Goal: Task Accomplishment & Management: Use online tool/utility

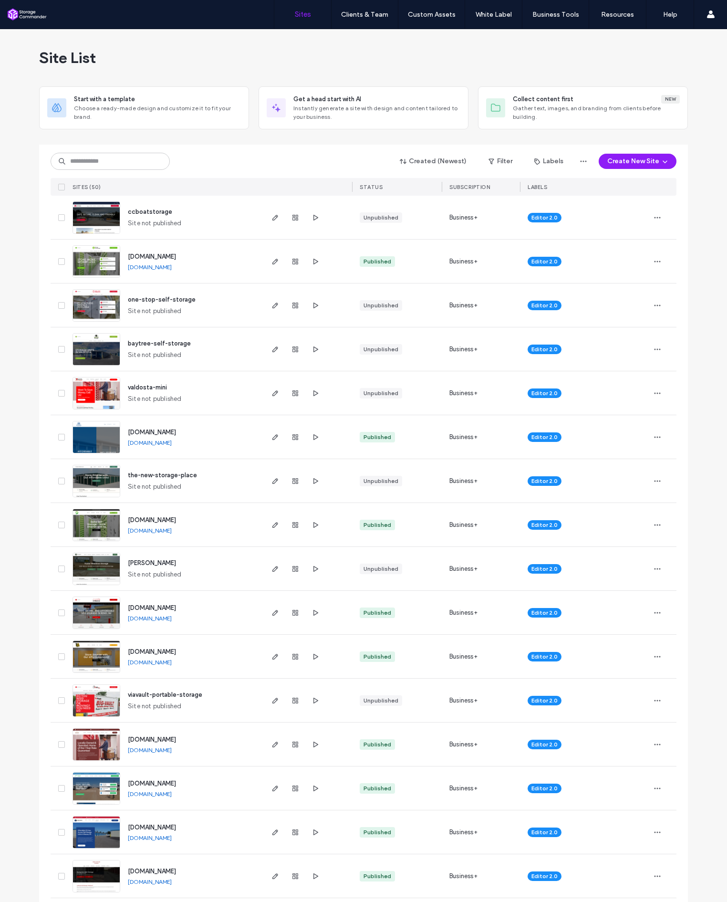
scroll to position [0, 0]
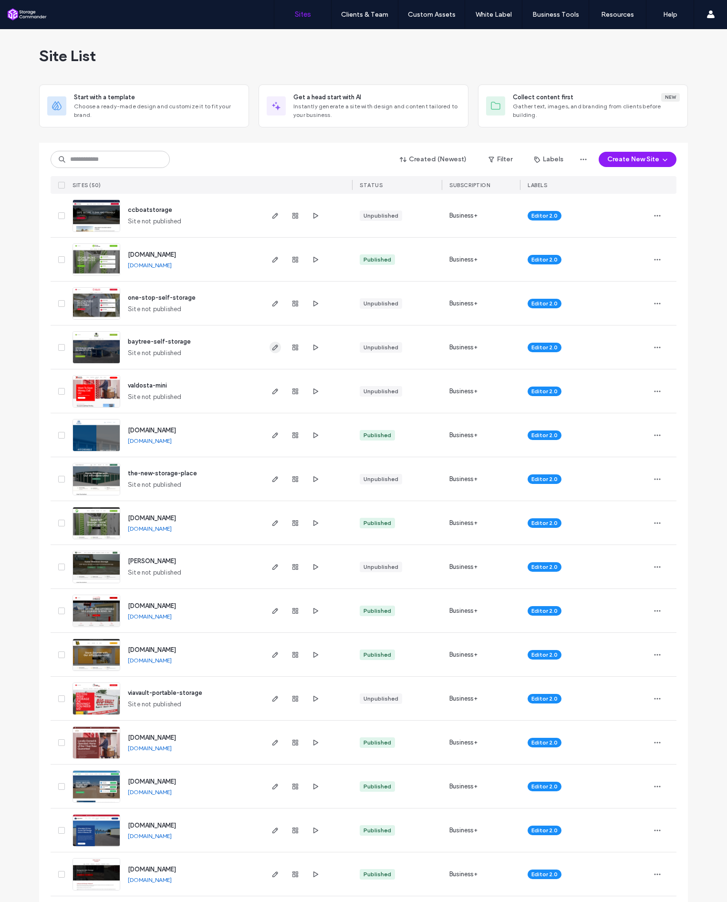
click at [272, 347] on icon "button" at bounding box center [276, 348] width 8 height 8
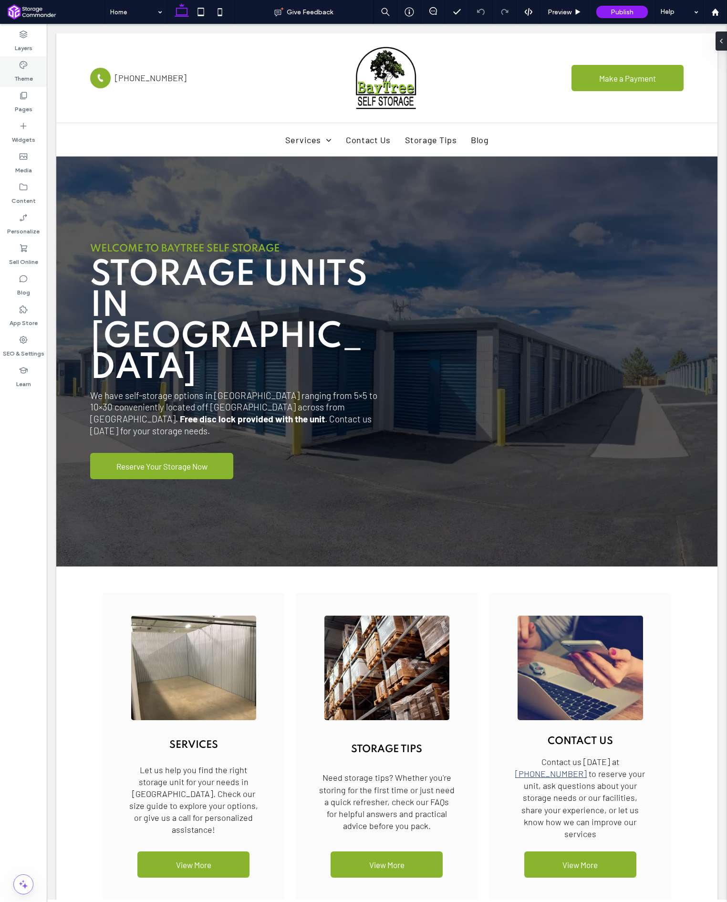
click at [28, 83] on label "Theme" at bounding box center [23, 76] width 19 height 13
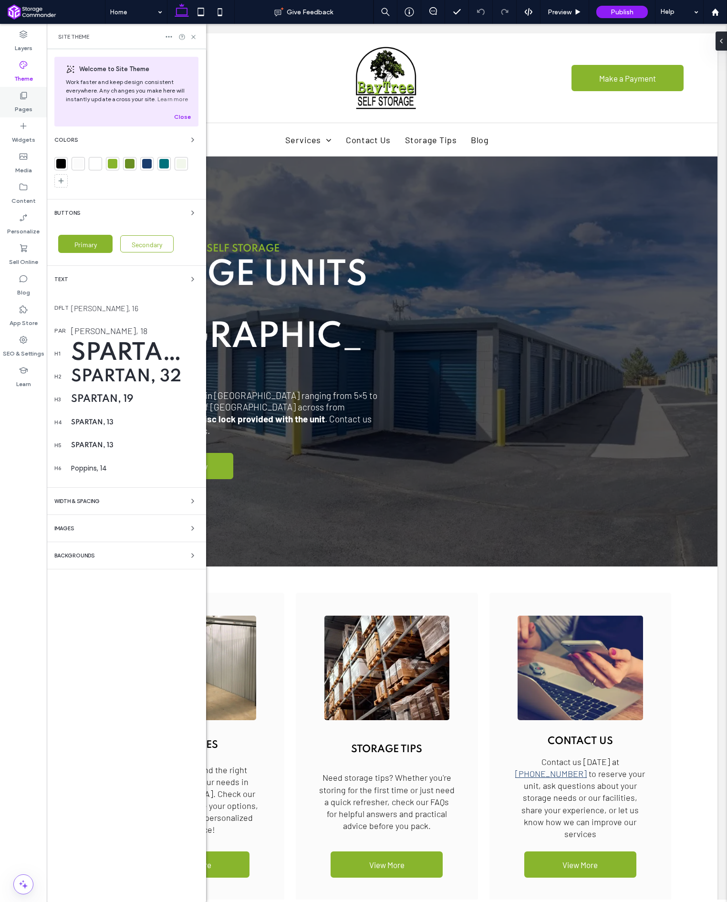
click at [24, 102] on label "Pages" at bounding box center [24, 106] width 18 height 13
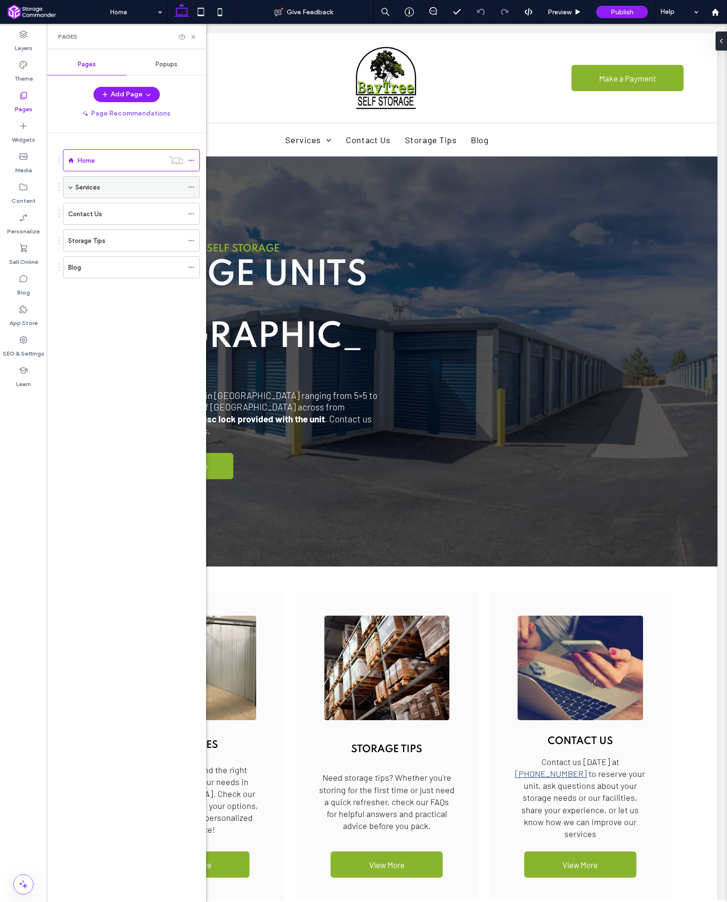
click at [82, 188] on label "Services" at bounding box center [87, 187] width 25 height 17
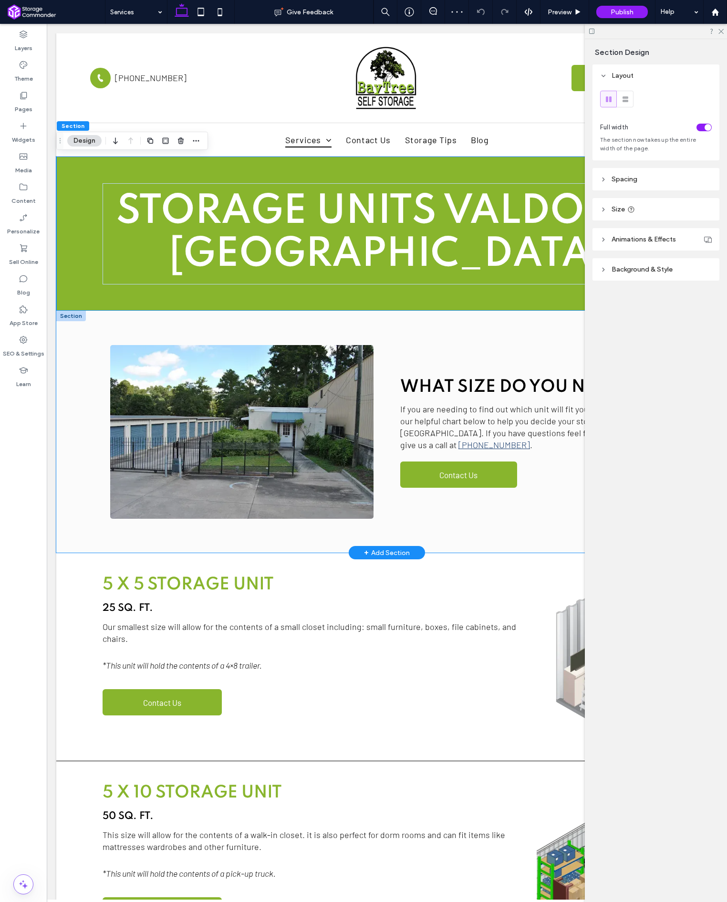
click at [87, 405] on div "What Size do you Need? If you are needing to find out which unit will fit your …" at bounding box center [386, 432] width 661 height 242
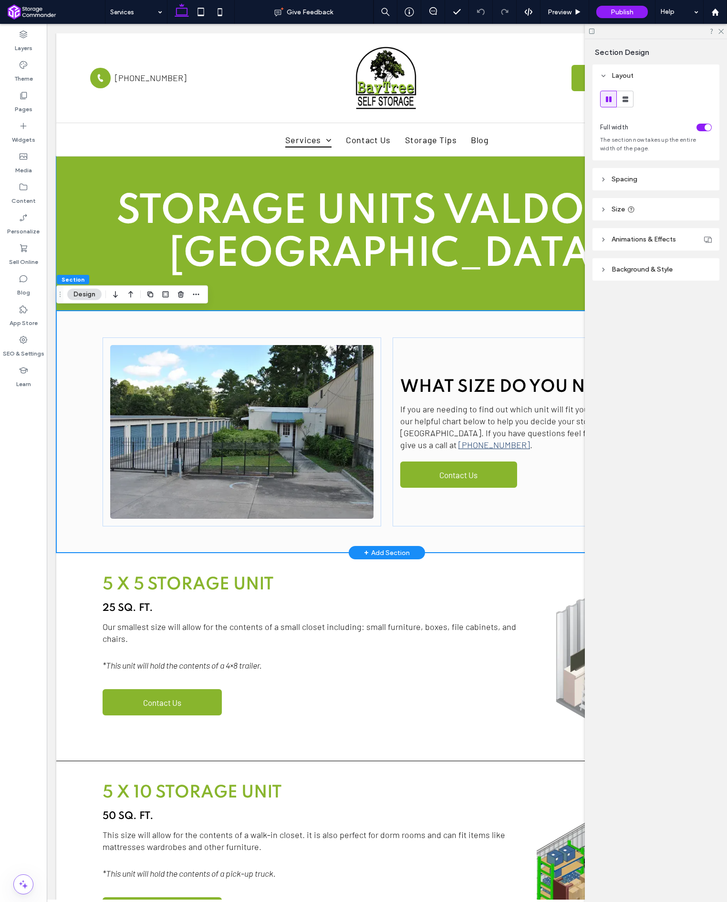
click at [27, 103] on label "Pages" at bounding box center [24, 106] width 18 height 13
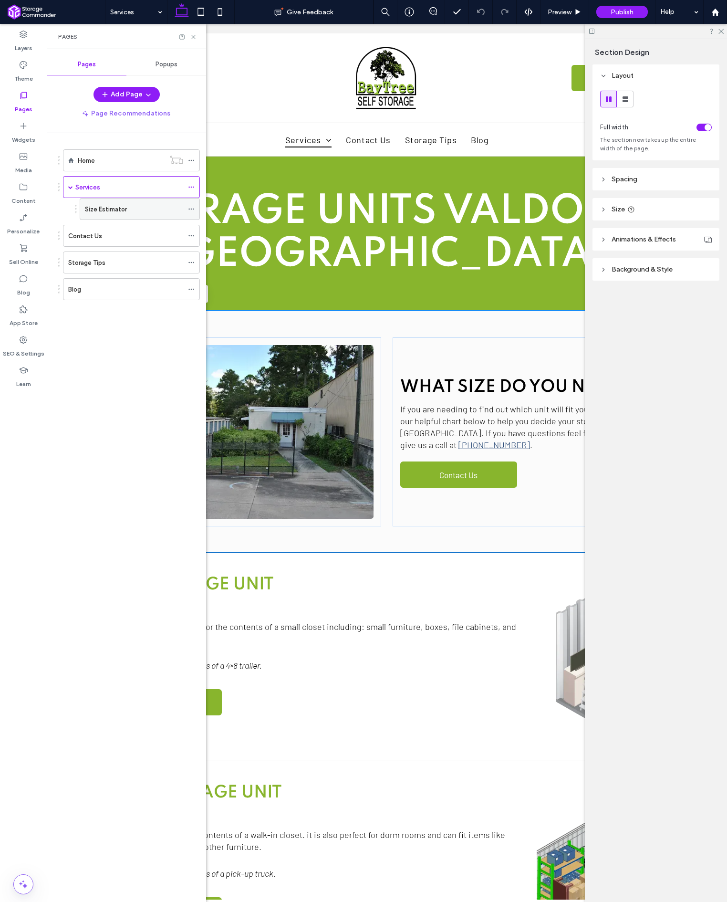
click at [112, 211] on label "Size Estimator" at bounding box center [106, 209] width 42 height 17
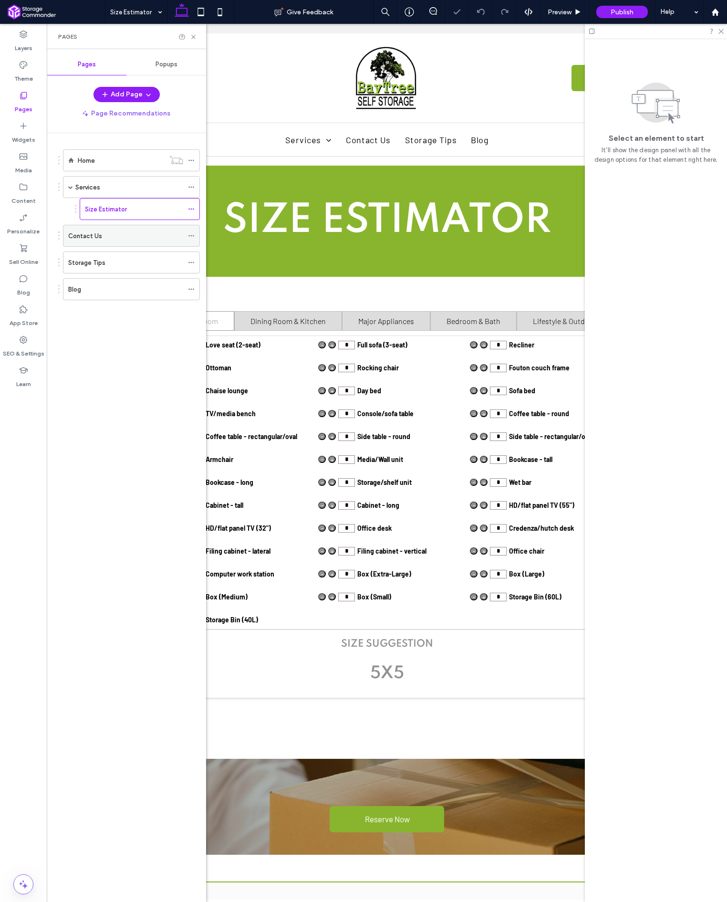
click at [105, 239] on div "Contact Us" at bounding box center [125, 236] width 115 height 10
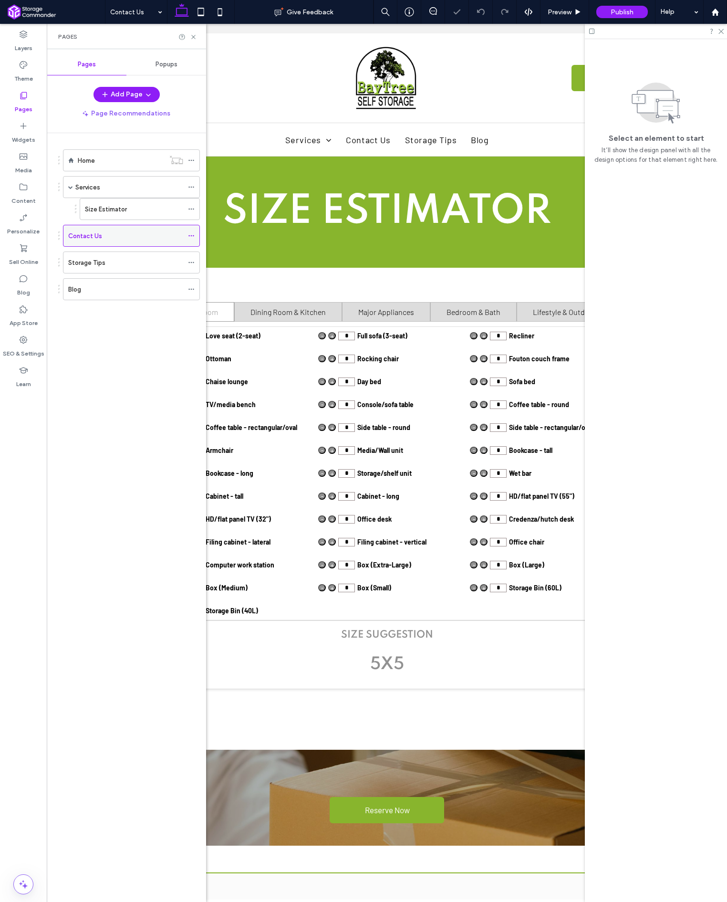
click at [105, 239] on div "Contact Us Give Feedback Preview Publish Help Design Panel Site Comments Team &…" at bounding box center [363, 451] width 727 height 902
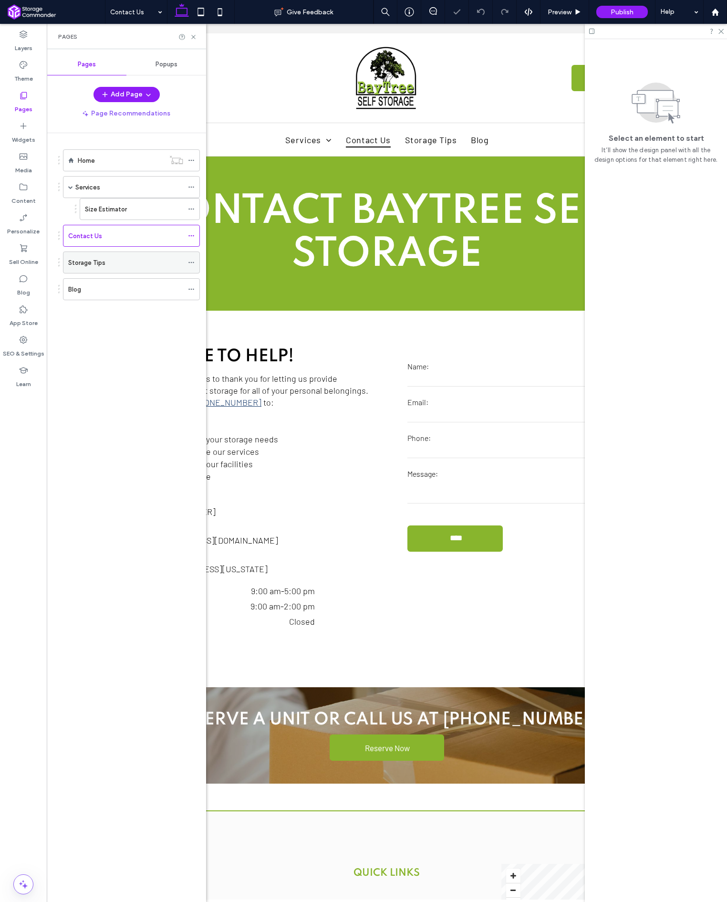
click at [110, 256] on div "Storage Tips" at bounding box center [125, 262] width 115 height 21
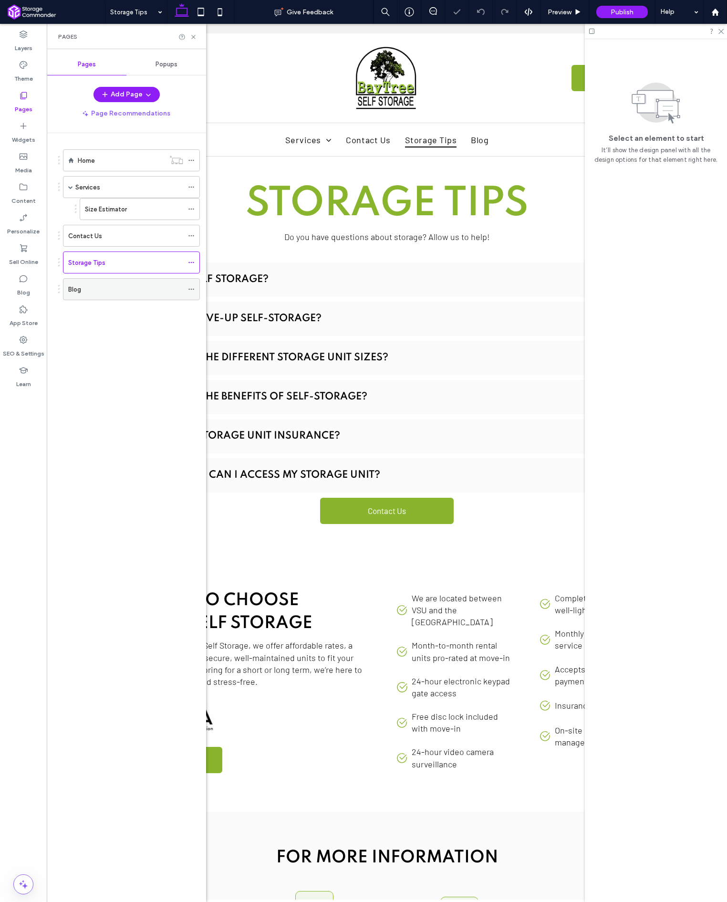
click at [123, 293] on div "Blog" at bounding box center [125, 289] width 115 height 10
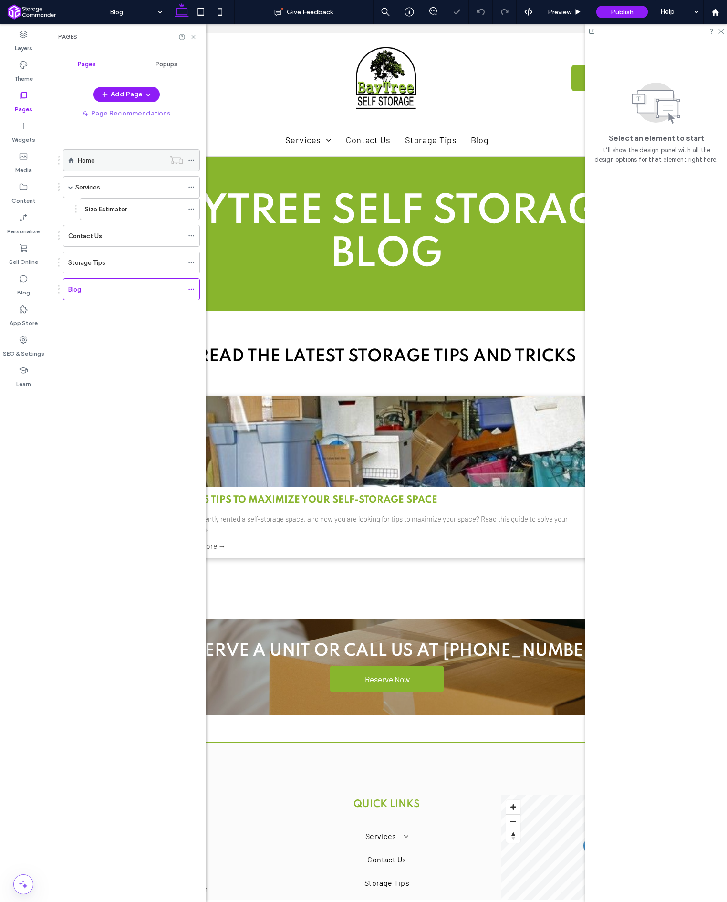
click at [97, 161] on div "Home" at bounding box center [121, 161] width 87 height 10
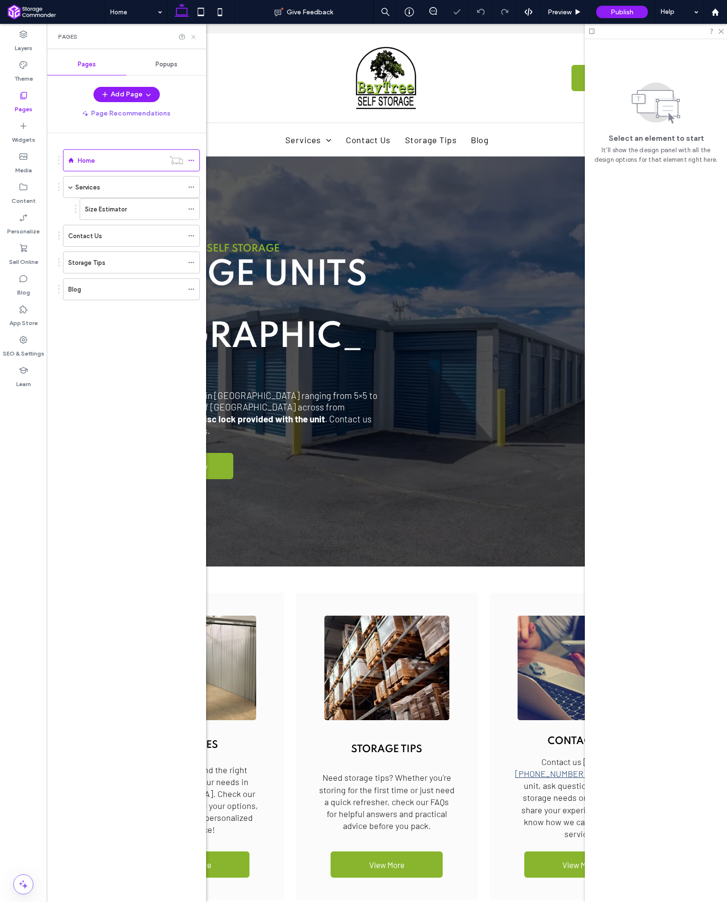
click at [192, 36] on icon at bounding box center [193, 36] width 7 height 7
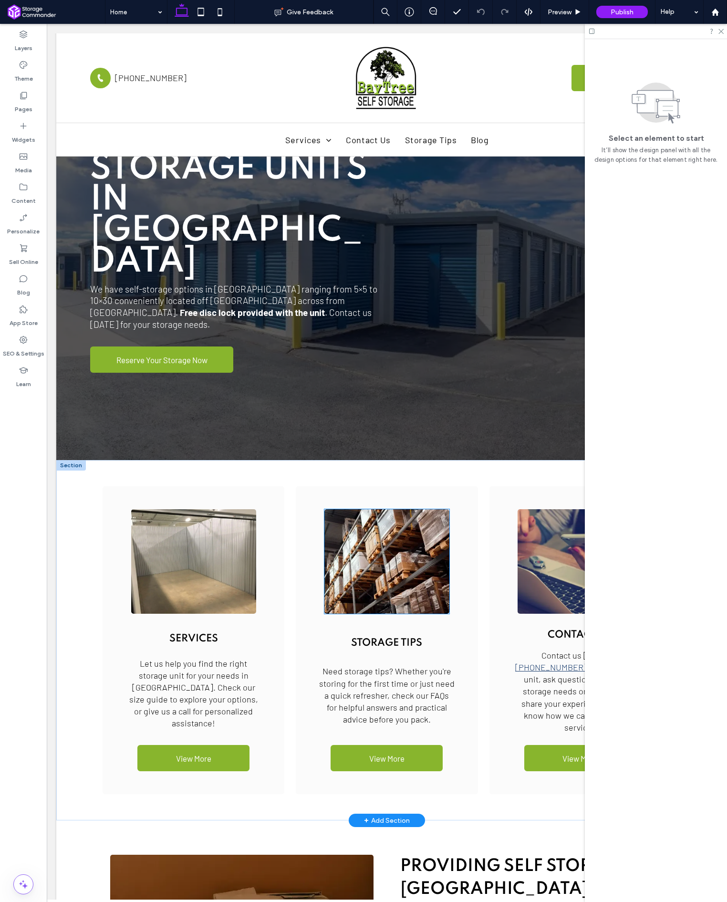
click at [371, 509] on img at bounding box center [388, 561] width 126 height 105
click at [371, 509] on div at bounding box center [388, 561] width 126 height 105
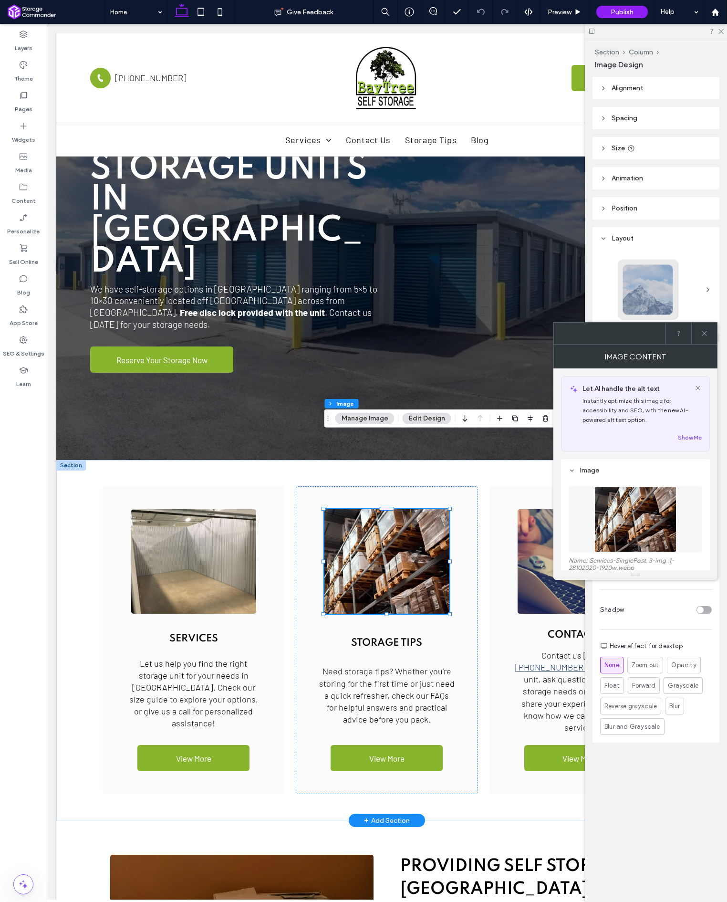
type input "*"
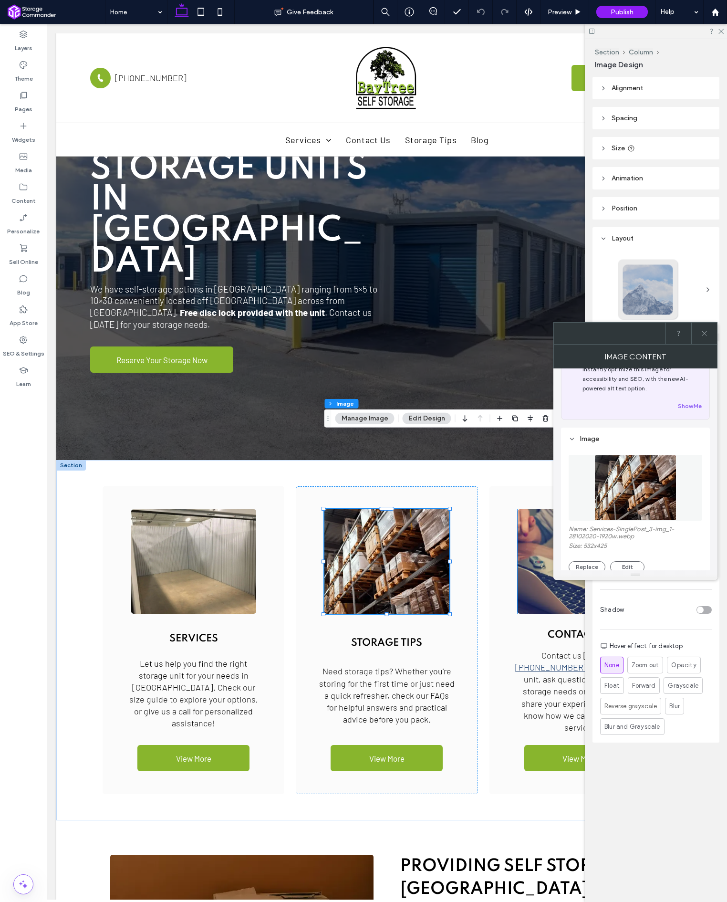
scroll to position [40, 0]
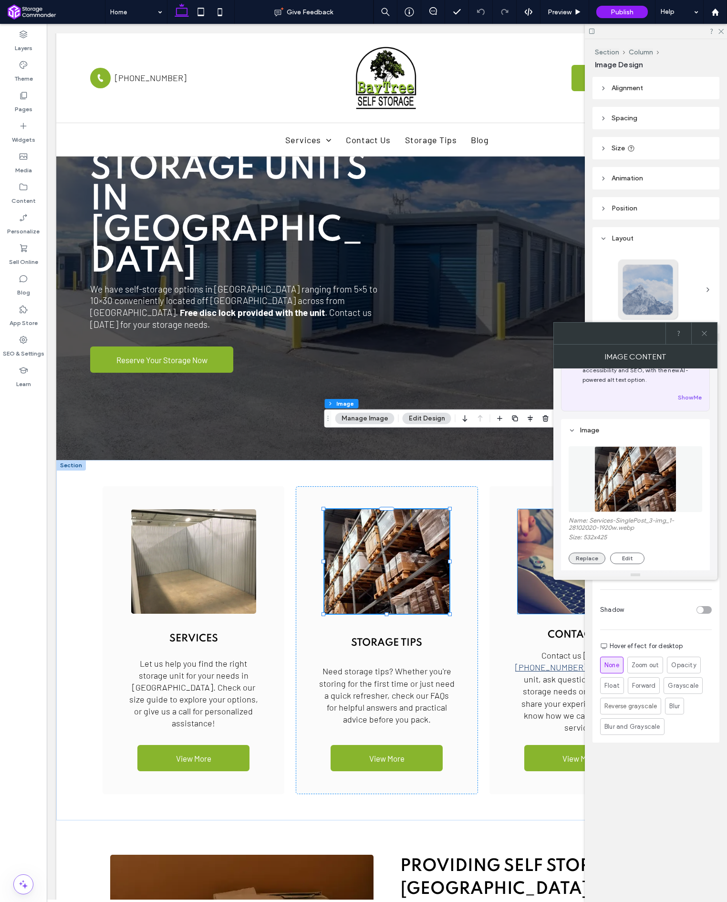
click at [589, 554] on button "Replace" at bounding box center [587, 558] width 37 height 11
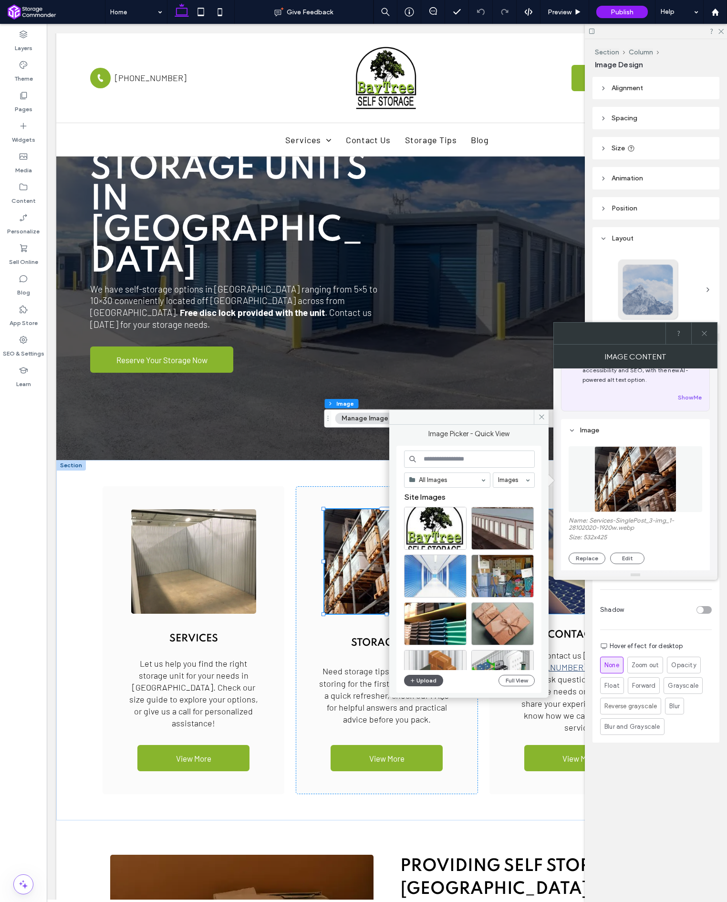
click at [436, 677] on button "Upload" at bounding box center [423, 680] width 39 height 11
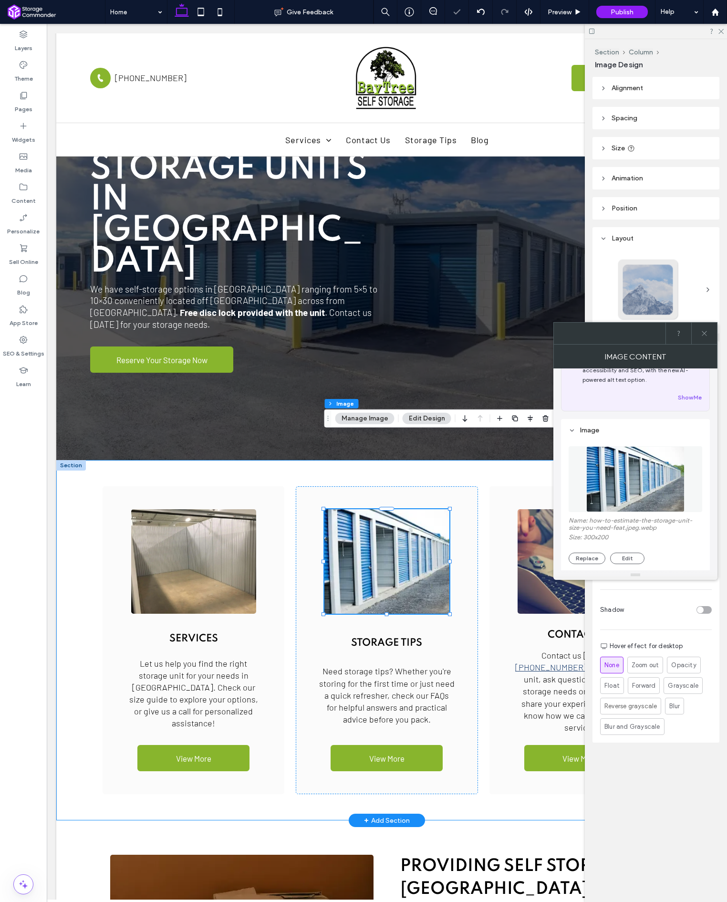
click at [484, 721] on div "Services Let us help you find the right storage unit for your needs in [GEOGRAP…" at bounding box center [386, 640] width 661 height 361
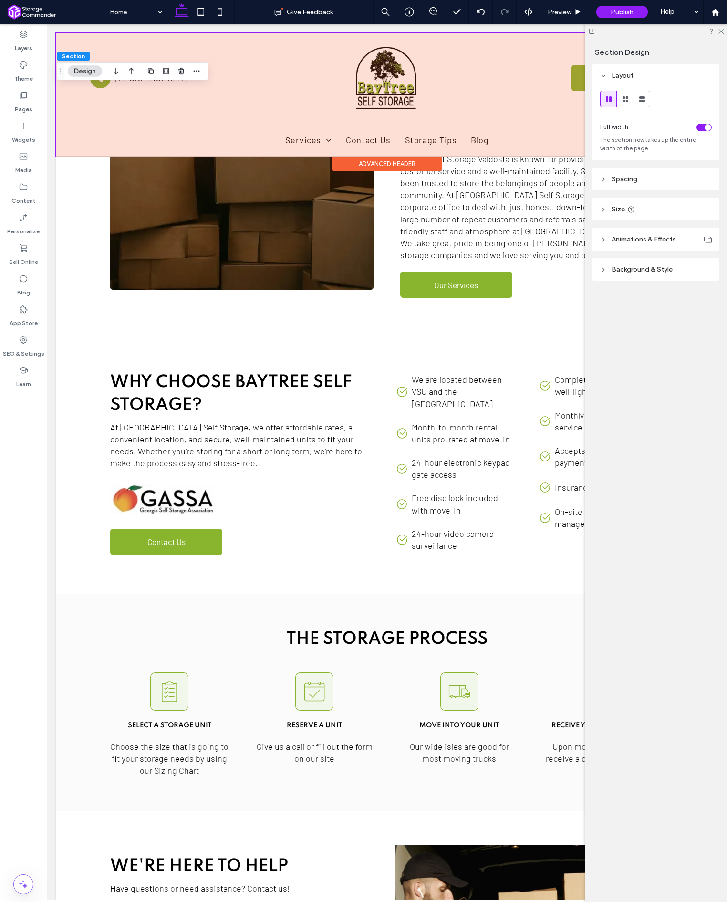
scroll to position [0, 0]
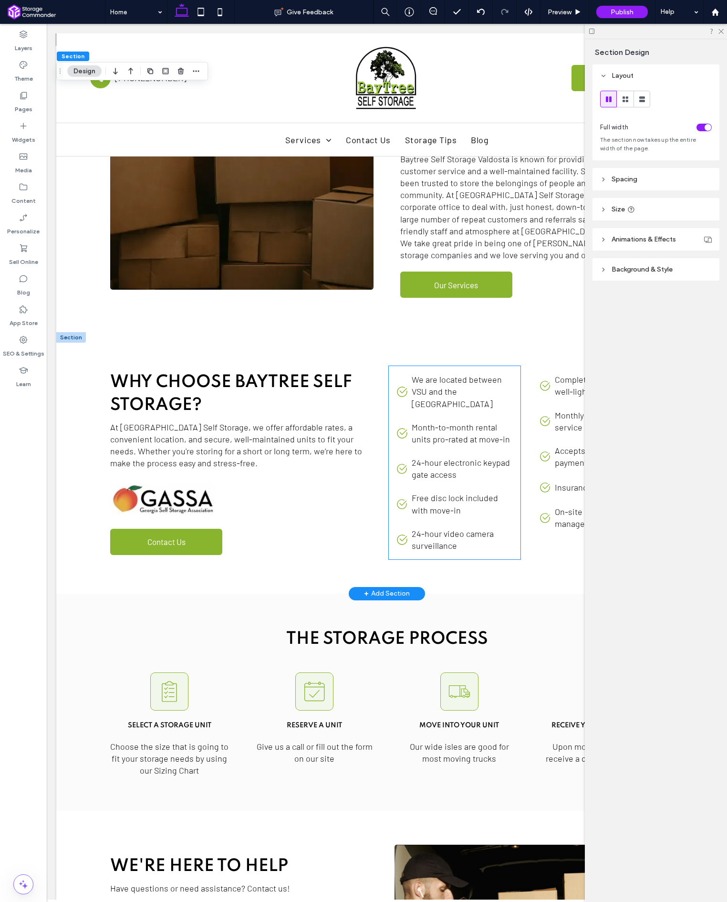
click at [439, 457] on span "24-hour electronic keypad gate access" at bounding box center [461, 468] width 98 height 22
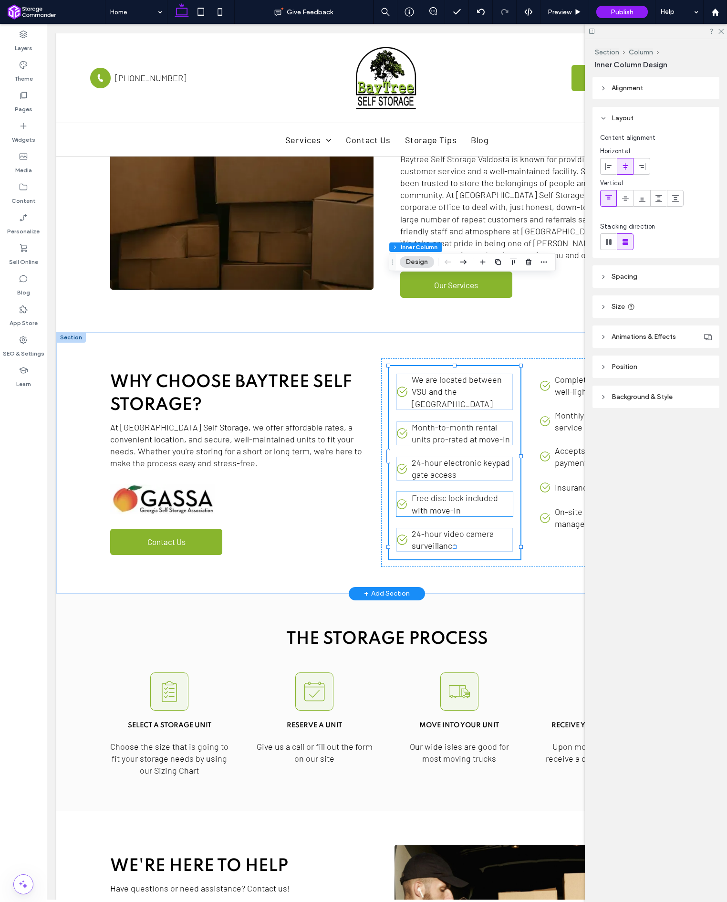
click at [450, 492] on span "Free disc lock included with move-in" at bounding box center [455, 503] width 86 height 22
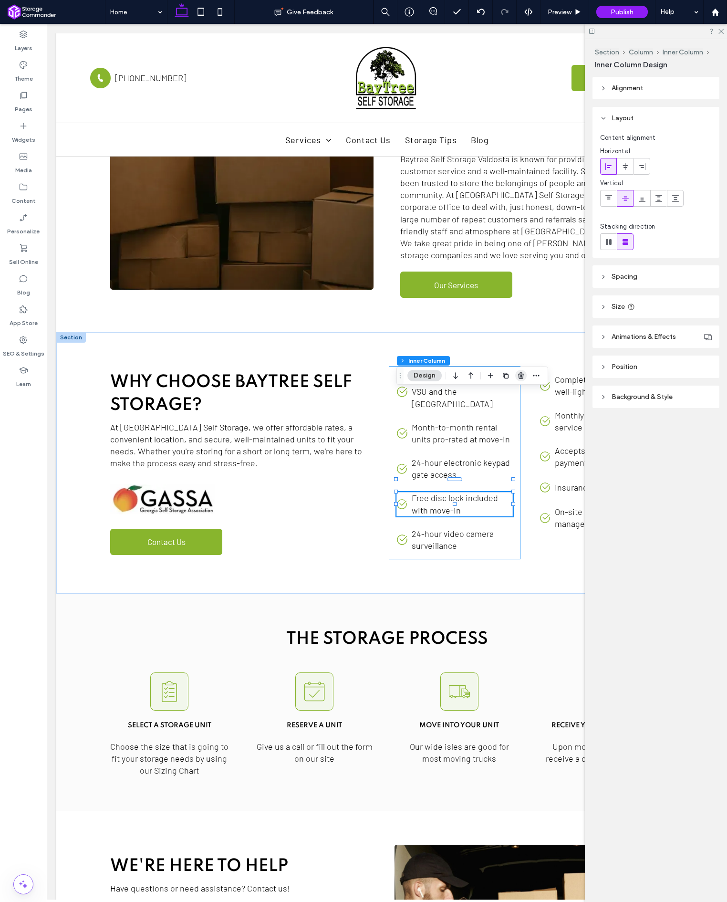
click at [521, 375] on icon "button" at bounding box center [521, 376] width 8 height 8
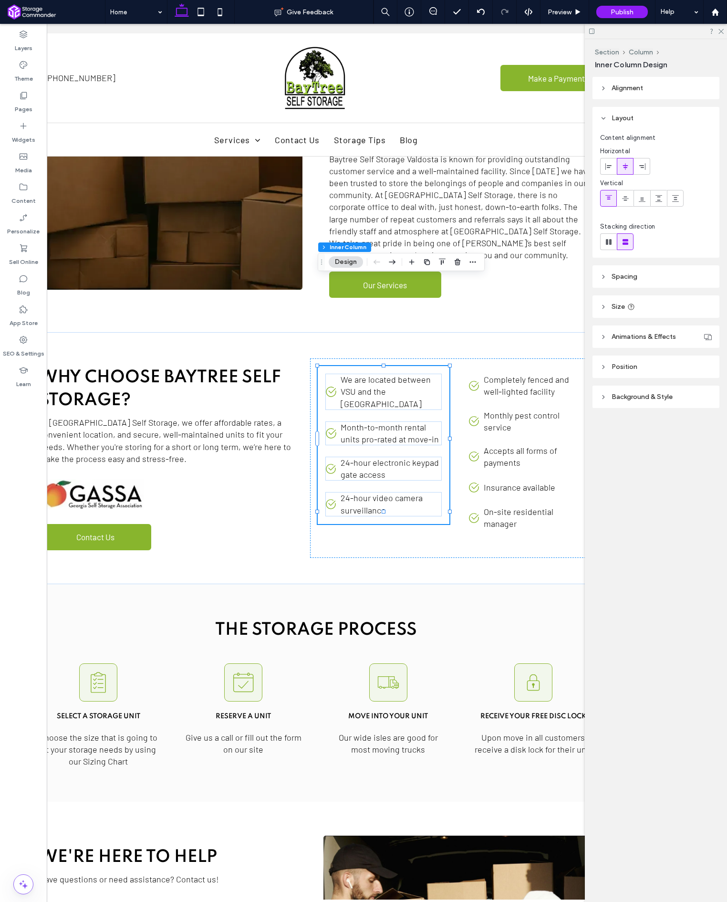
scroll to position [884, 0]
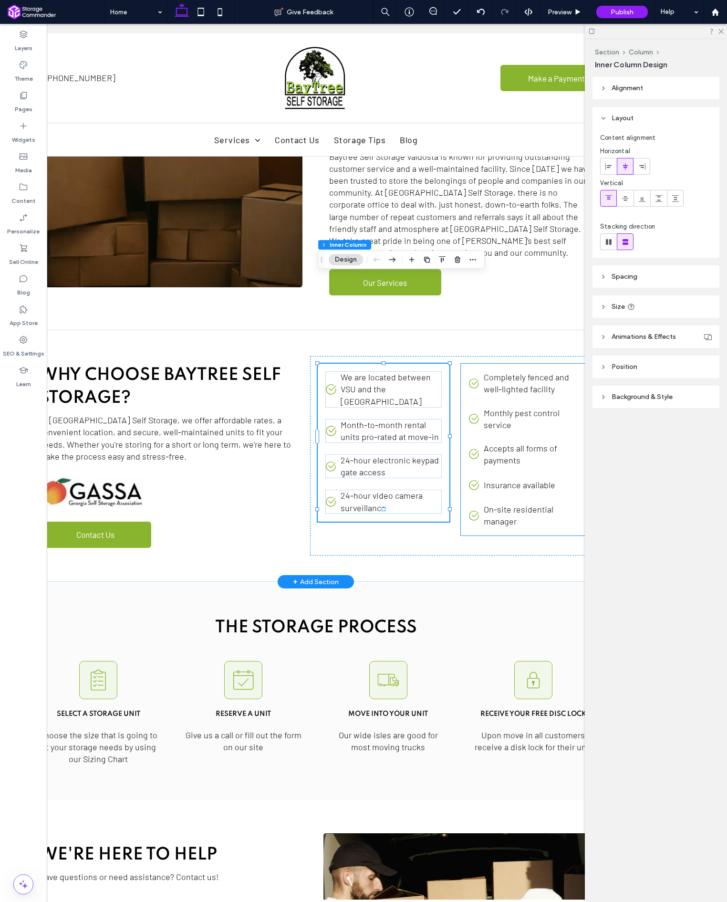
click at [518, 503] on p "On-site residential manager" at bounding box center [534, 515] width 101 height 24
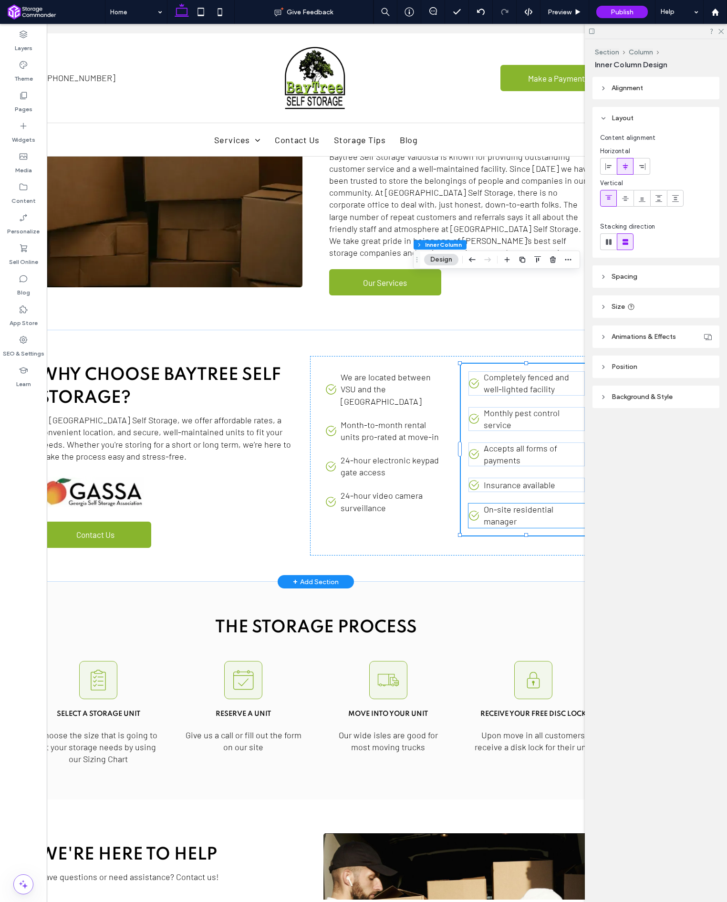
click at [524, 504] on span "On-site residential manager" at bounding box center [519, 515] width 70 height 22
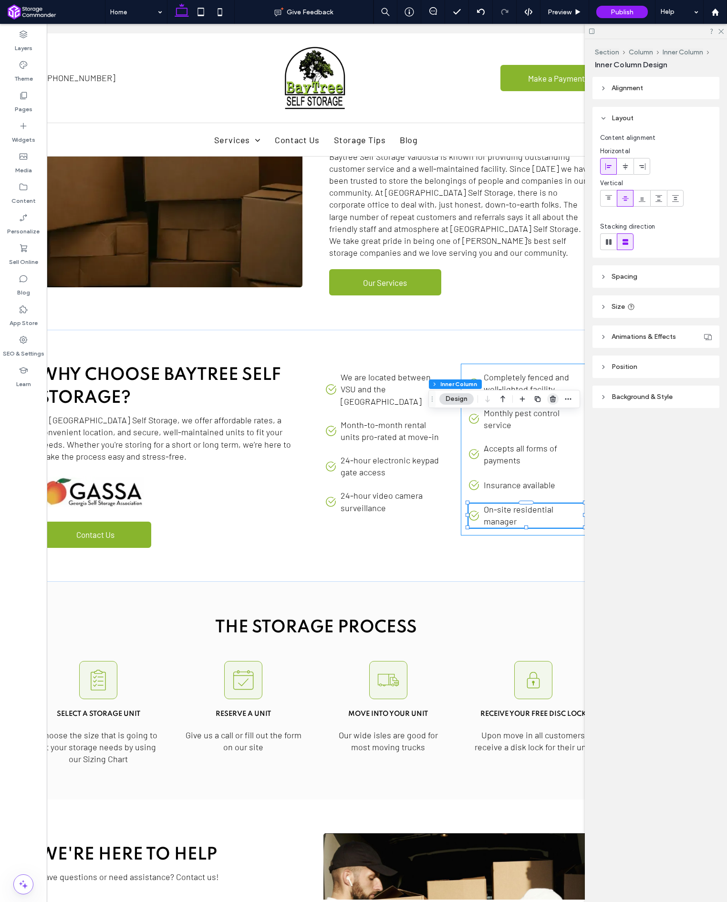
click at [550, 399] on icon "button" at bounding box center [553, 399] width 8 height 8
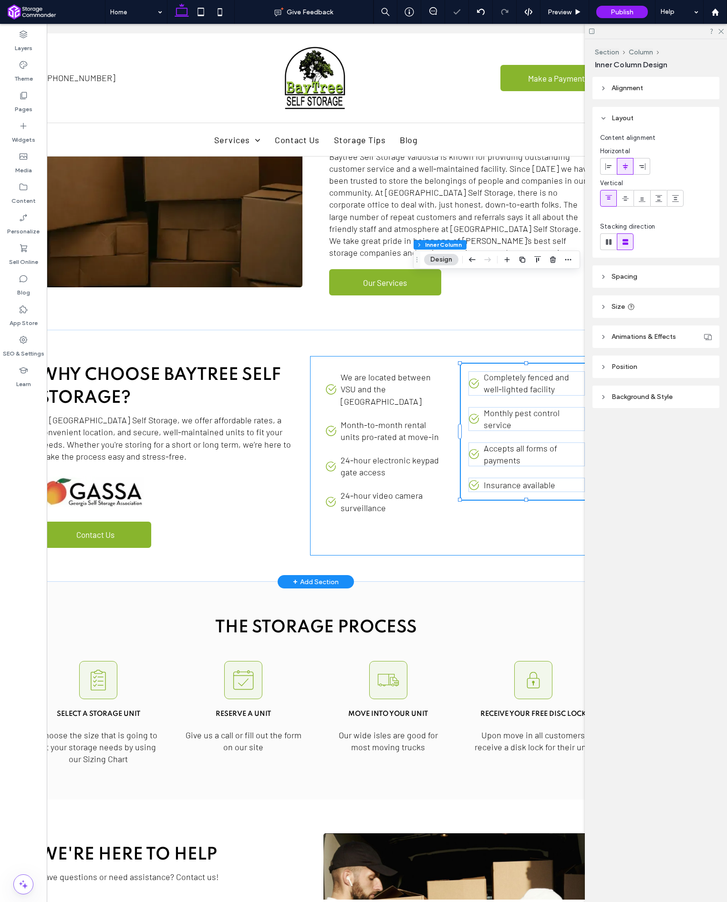
click at [545, 448] on div "A black and white check mark in a circle on a white background. We are located …" at bounding box center [455, 455] width 290 height 199
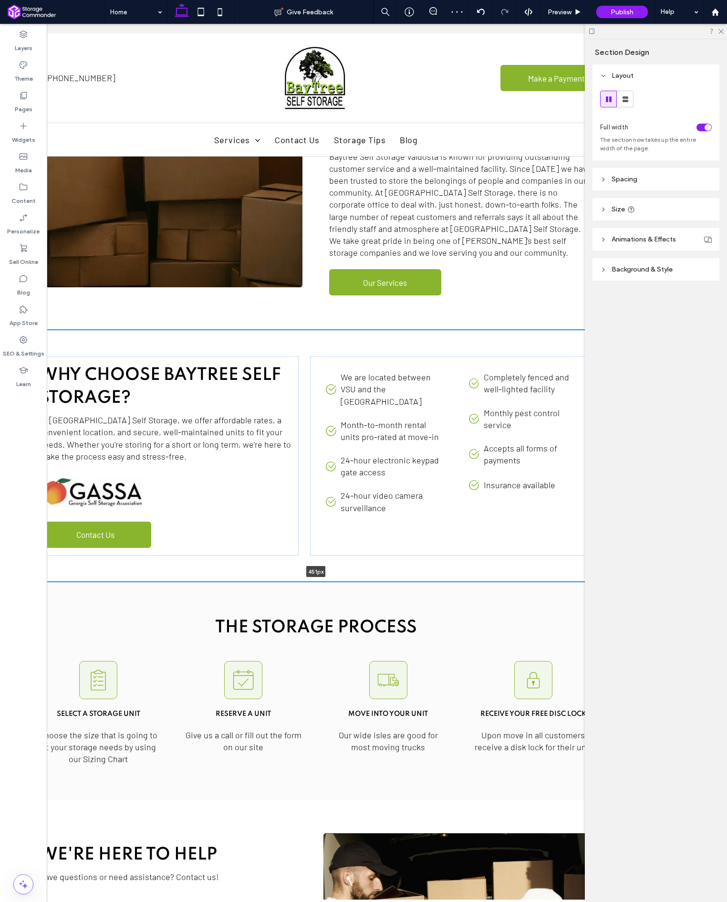
drag, startPoint x: 524, startPoint y: 492, endPoint x: 522, endPoint y: 454, distance: 38.2
click at [522, 454] on div "Why Choose Baytree self Storage? At [GEOGRAPHIC_DATA] Self Storage, we offer af…" at bounding box center [315, 456] width 661 height 252
type input "***"
click at [530, 446] on div "A black and white check mark in a circle on a white background. We are located …" at bounding box center [455, 455] width 290 height 199
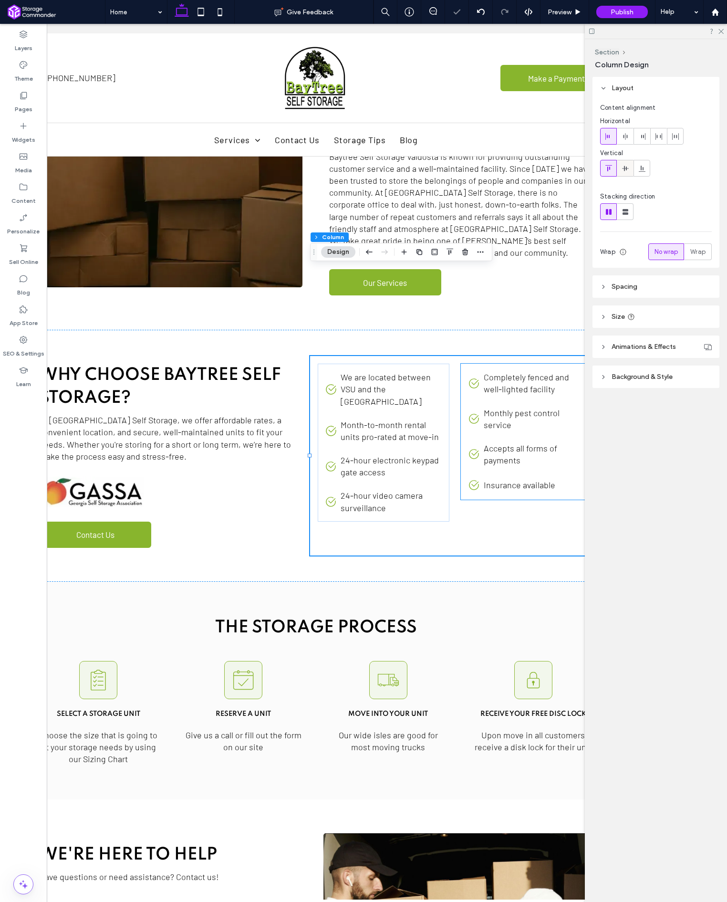
click at [622, 168] on icon at bounding box center [626, 169] width 8 height 8
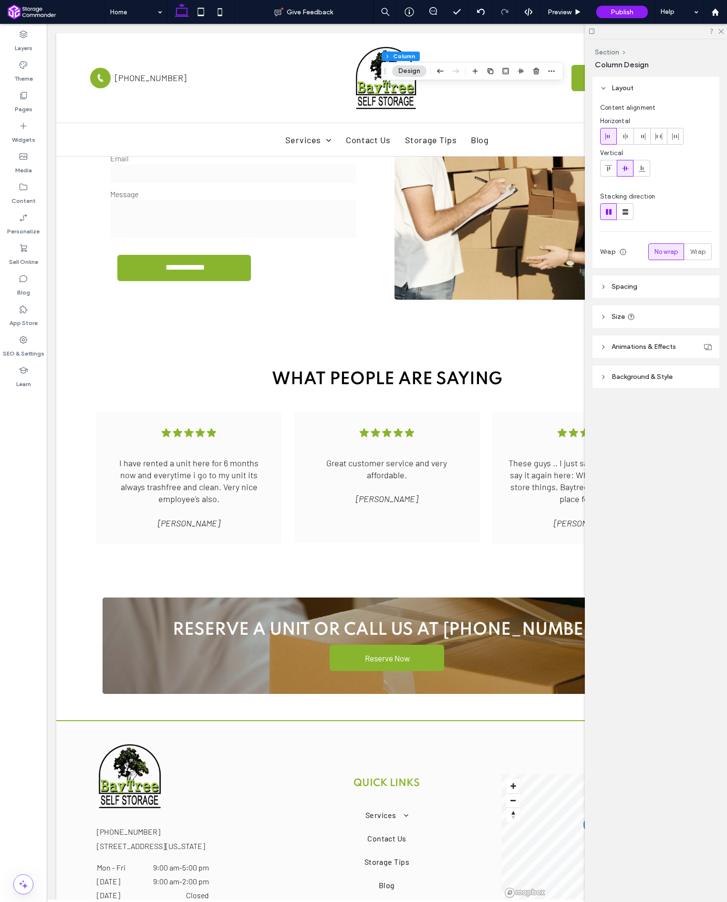
scroll to position [1665, 0]
click at [29, 195] on label "Content" at bounding box center [23, 198] width 24 height 13
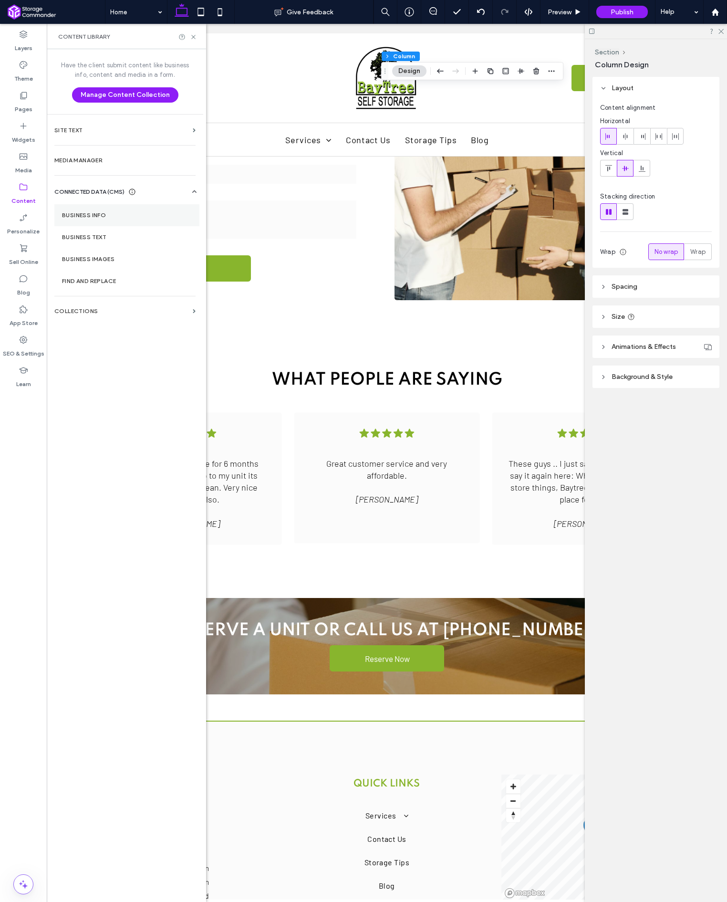
click at [106, 220] on section "Business Info" at bounding box center [126, 215] width 145 height 22
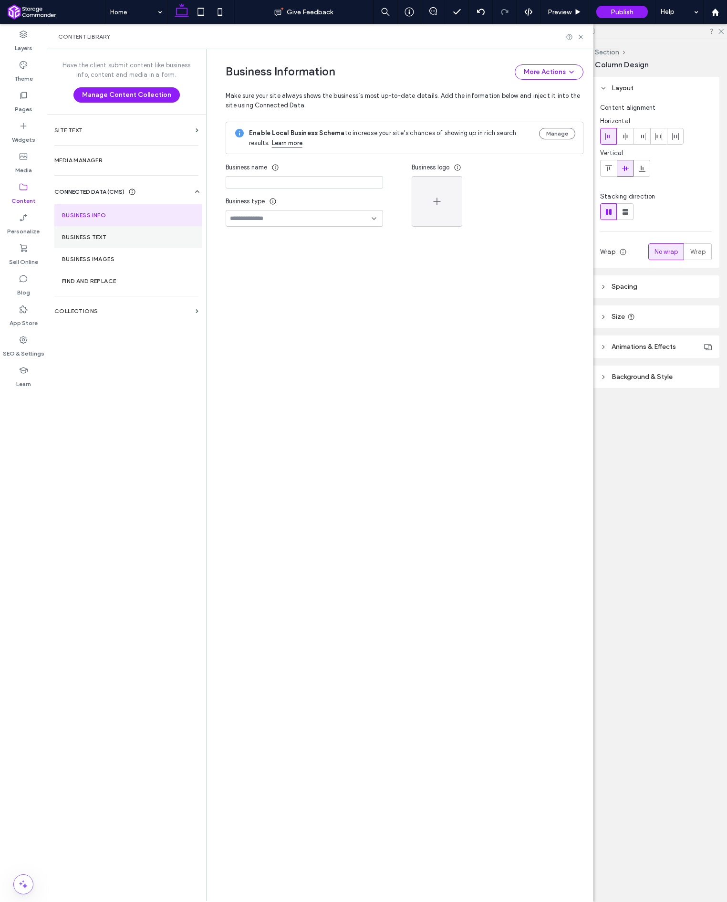
type input "**********"
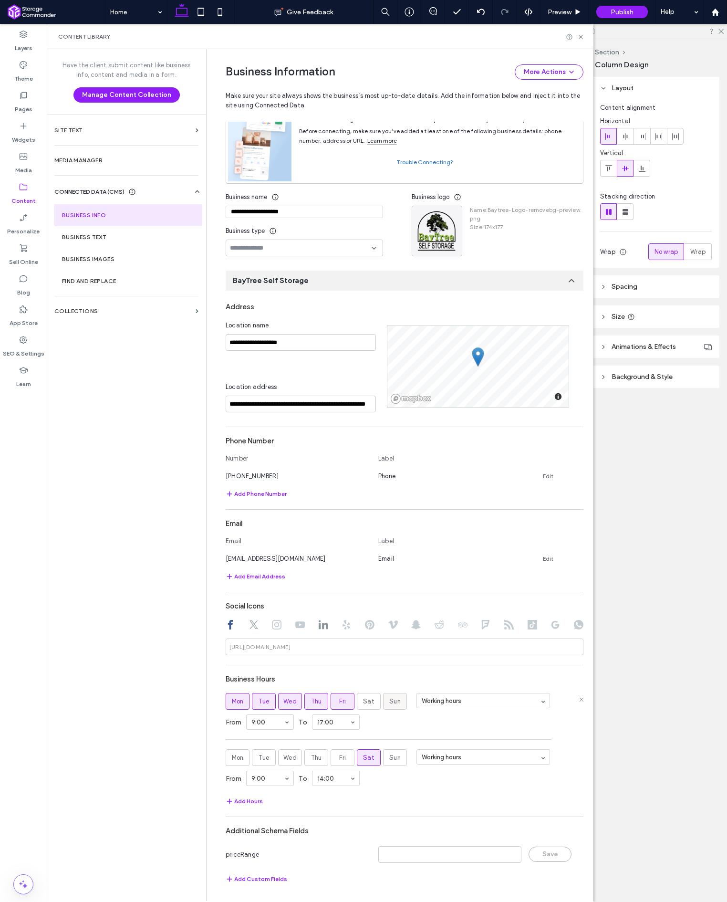
scroll to position [60, 0]
click at [364, 757] on span "Sat" at bounding box center [368, 758] width 11 height 10
click at [402, 795] on section "Business Hours Mon Tue Wed Thu Fri Sat Sun Working hours From 9:00 To 17:00 Mon…" at bounding box center [405, 738] width 358 height 137
click at [581, 34] on icon at bounding box center [580, 36] width 7 height 7
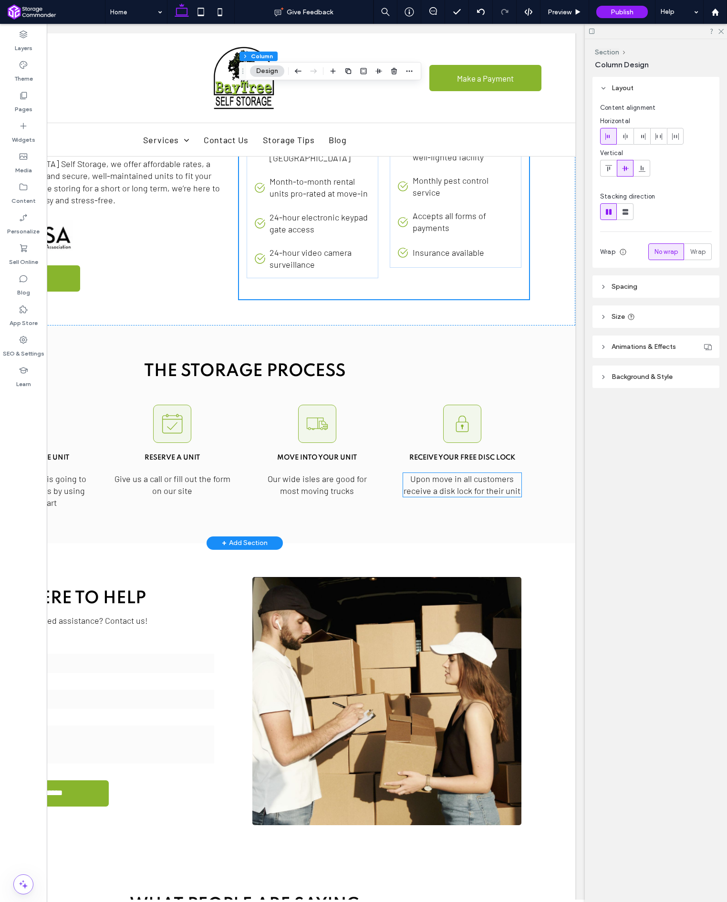
scroll to position [1147, 0]
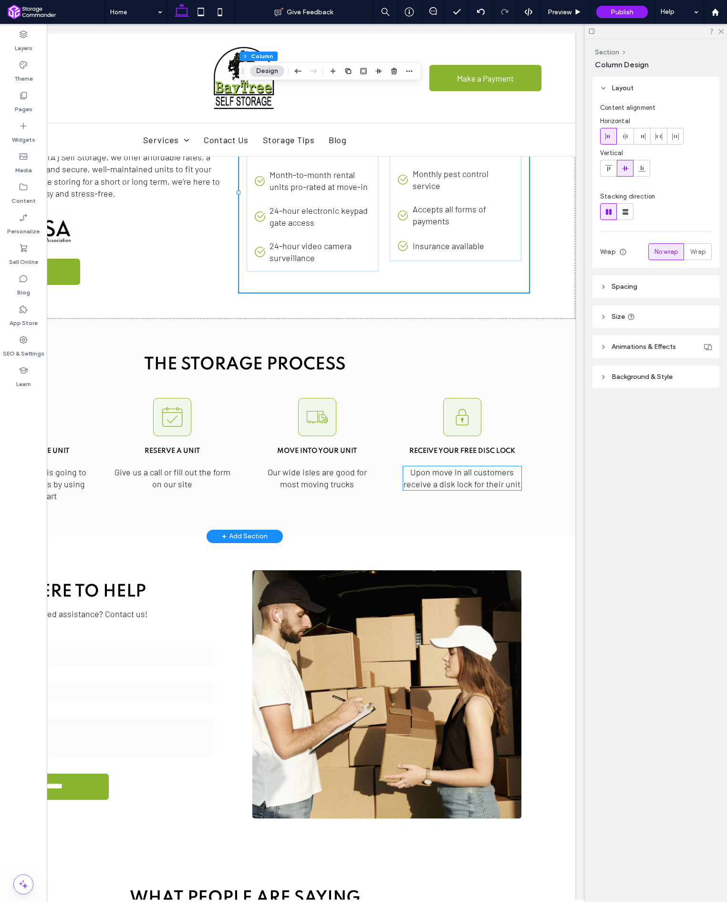
click at [444, 467] on span "Upon move in all customers receive a disk lock for their unit" at bounding box center [462, 478] width 117 height 22
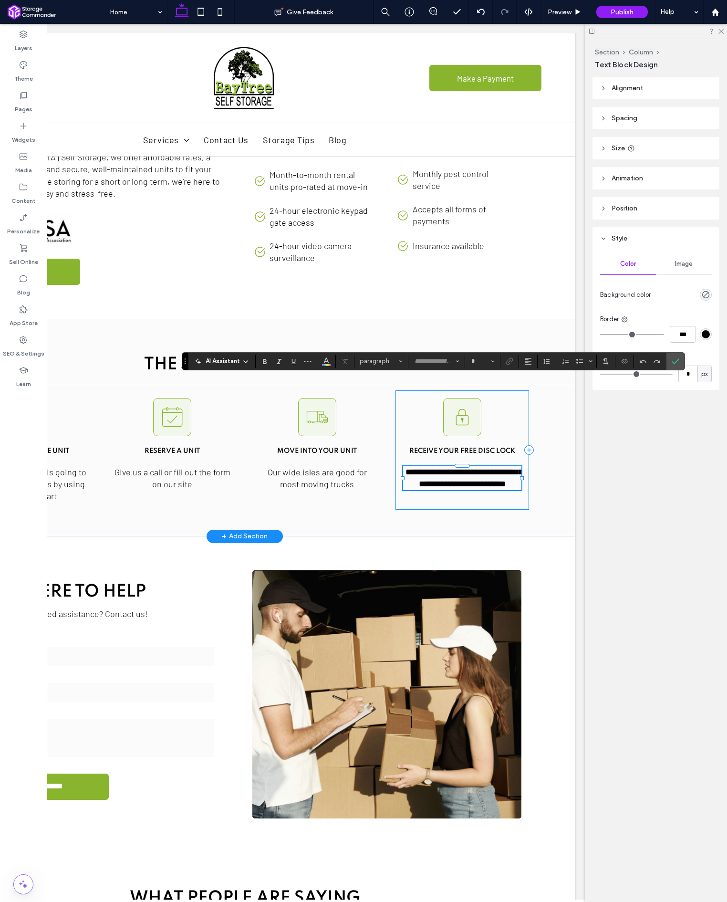
type input "******"
type input "**"
click at [492, 410] on div "**********" at bounding box center [463, 450] width 134 height 120
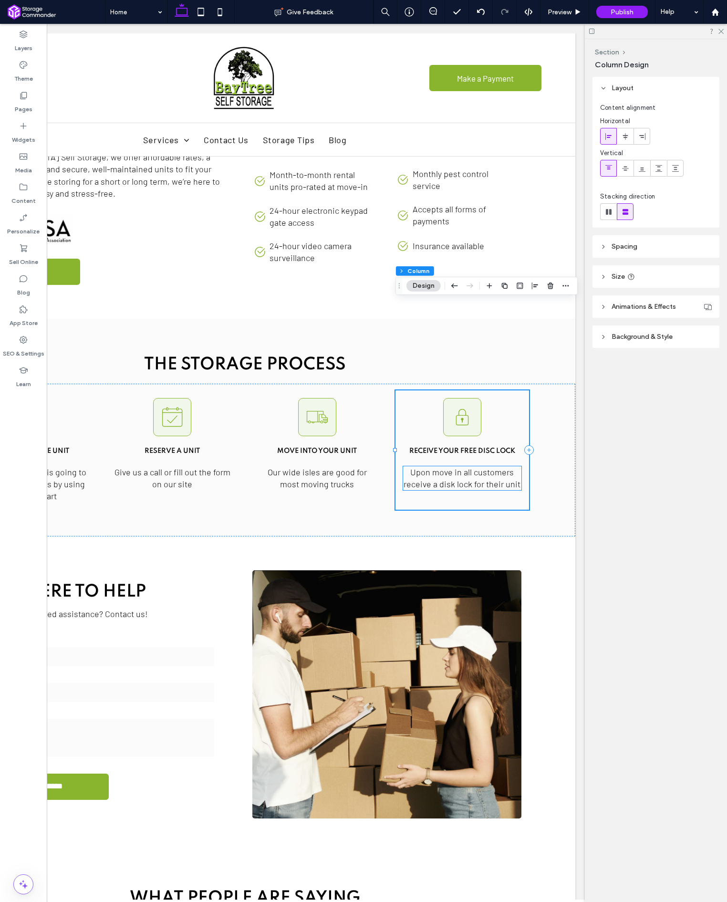
click at [472, 467] on span "Upon move in all customers receive a disk lock for their unit" at bounding box center [462, 478] width 117 height 22
click at [472, 466] on div "Upon move in all customers receive a disk lock for their unit" at bounding box center [462, 478] width 118 height 24
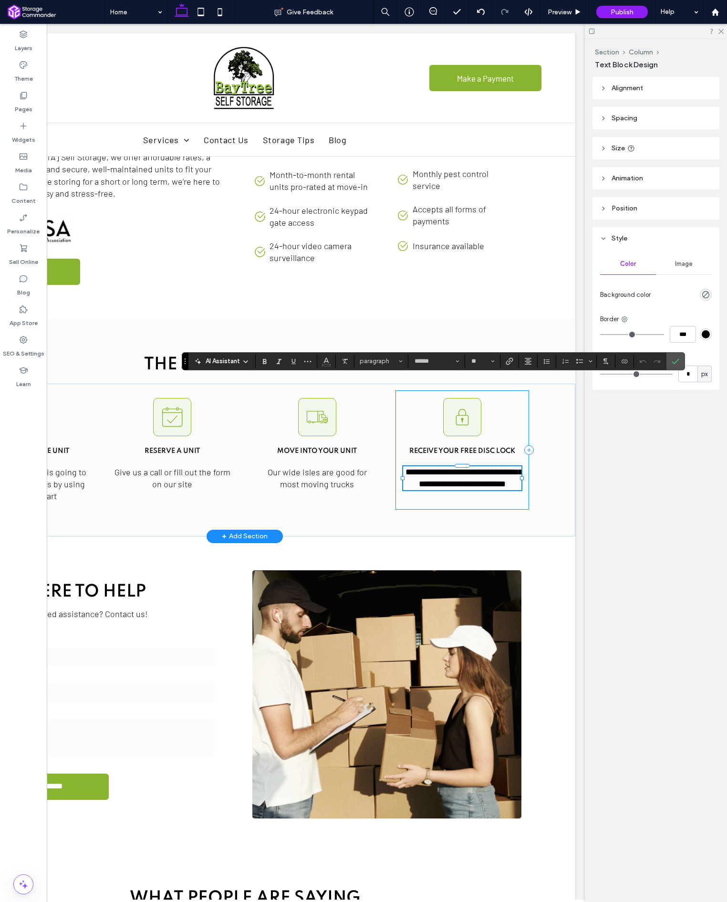
click at [517, 390] on div "**********" at bounding box center [463, 450] width 134 height 120
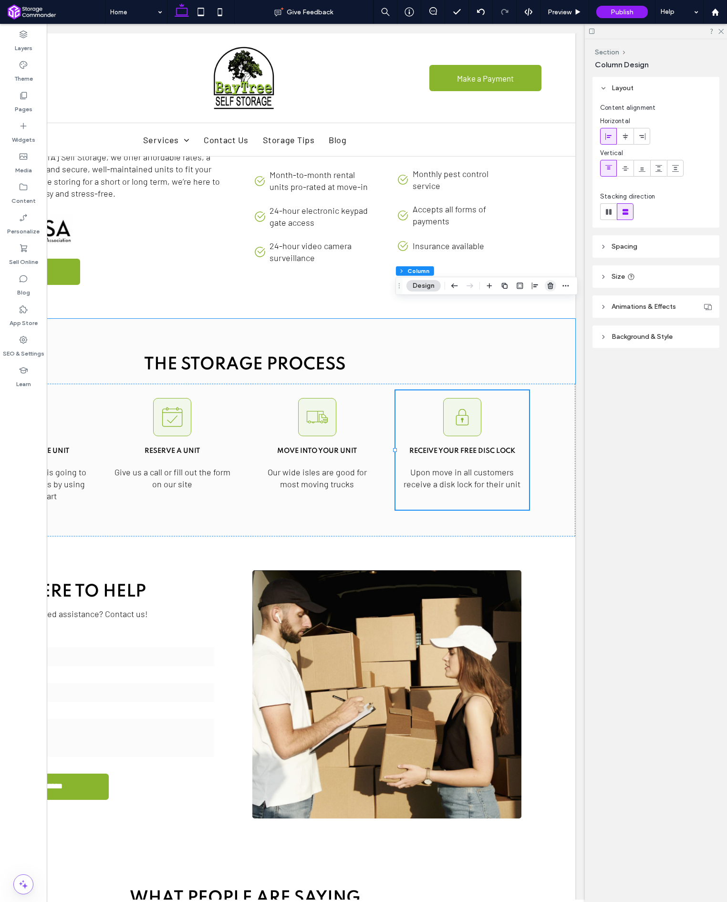
click at [550, 286] on use "button" at bounding box center [551, 286] width 6 height 6
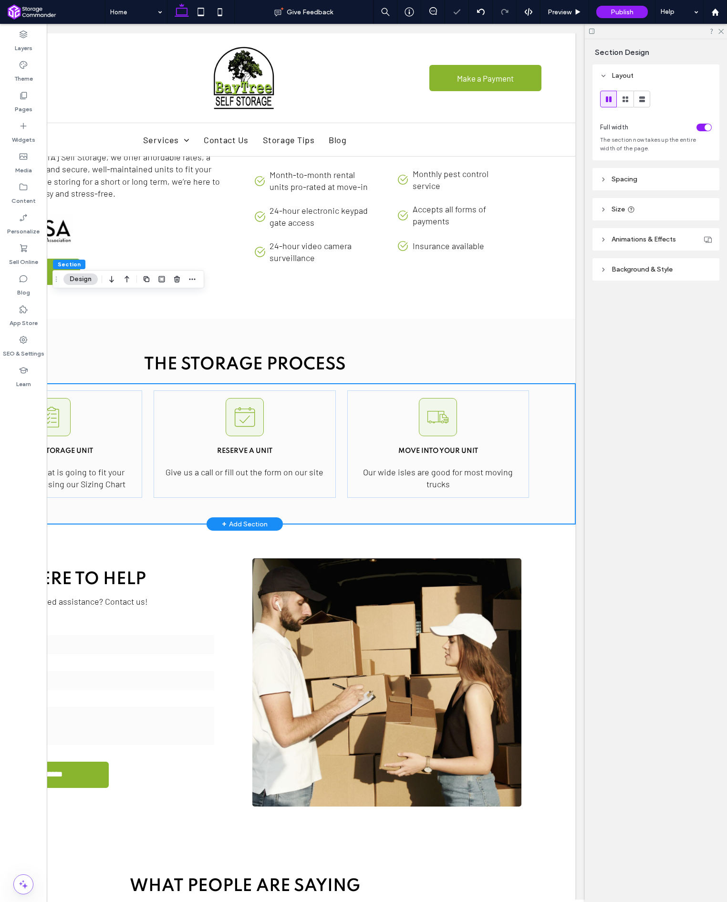
click at [566, 411] on div "A black and white icon of a clipboard with a checklist on it. Select a Storage …" at bounding box center [244, 454] width 661 height 141
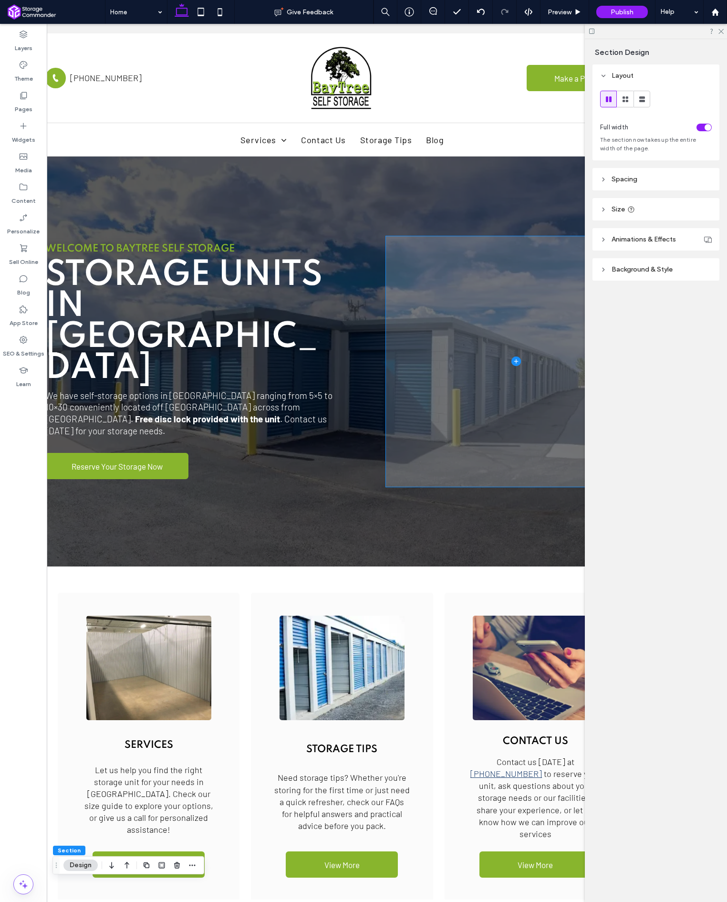
scroll to position [0, 0]
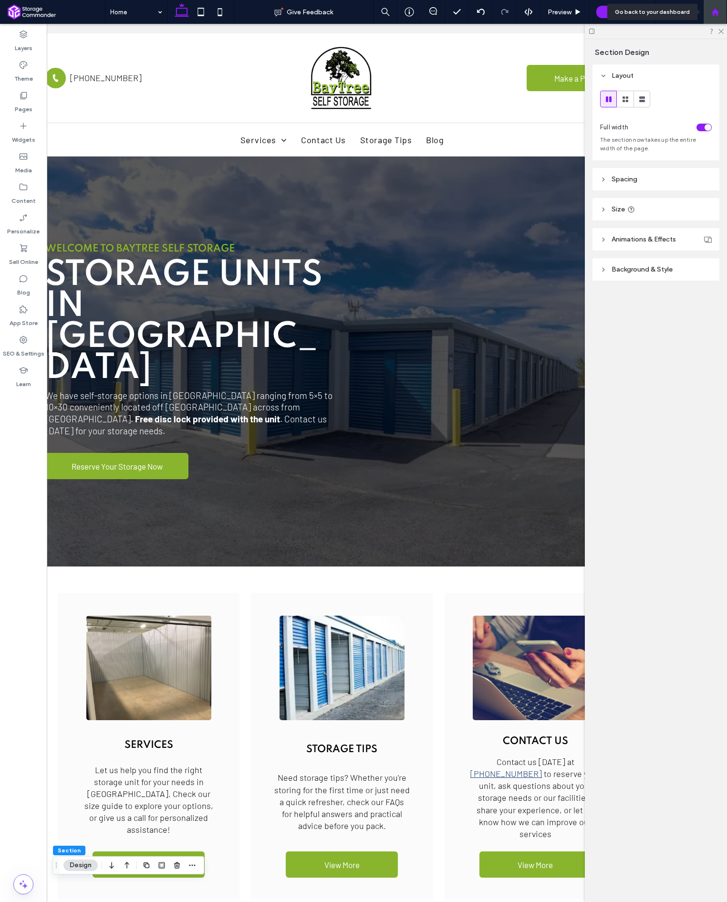
click at [714, 15] on use at bounding box center [715, 11] width 7 height 7
